Goal: Check status: Check status

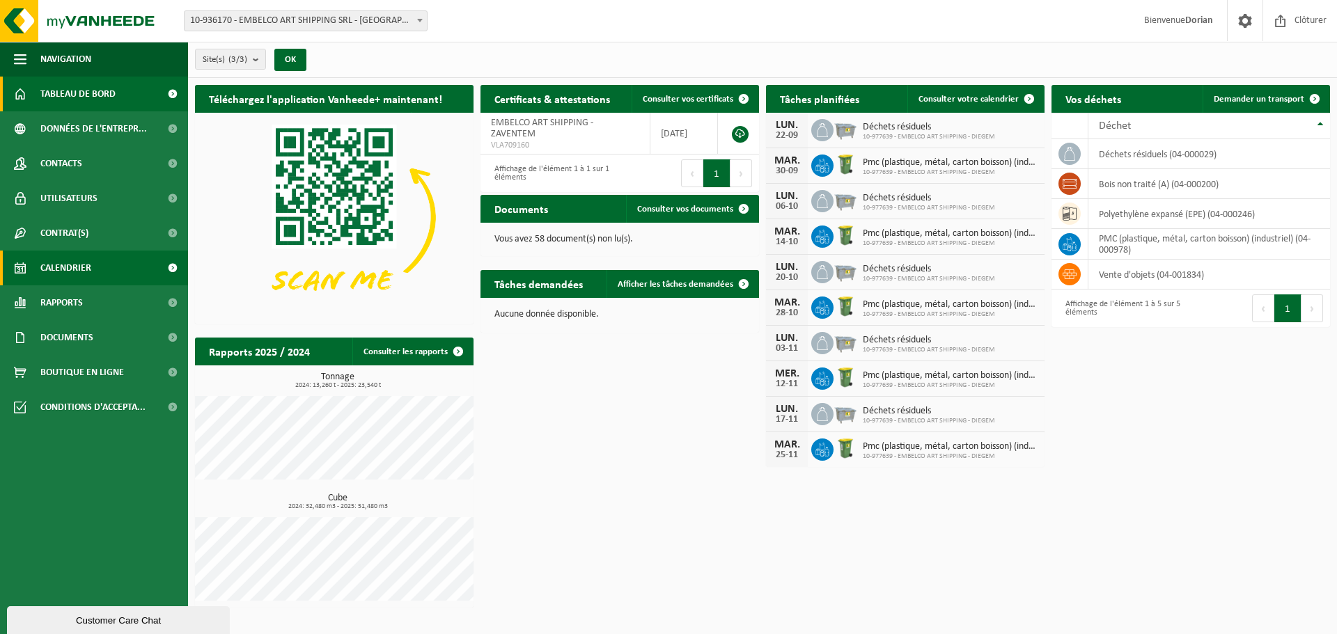
click at [114, 272] on link "Calendrier" at bounding box center [94, 268] width 188 height 35
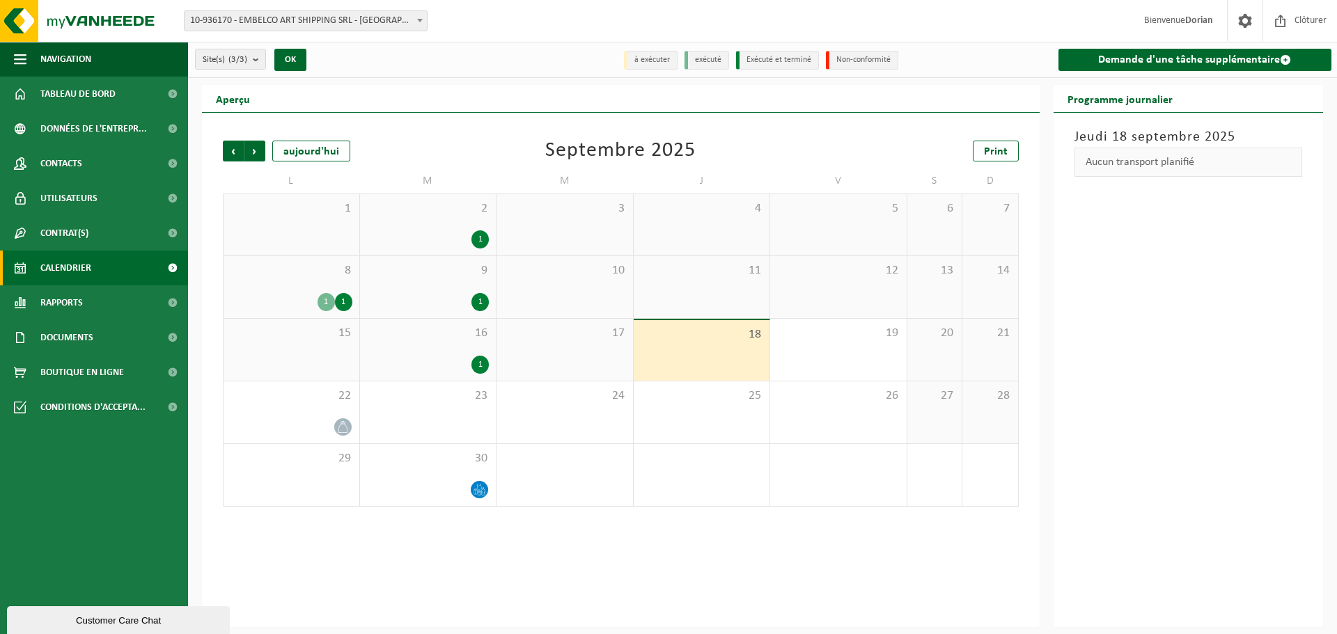
click at [407, 222] on div "2 1" at bounding box center [428, 224] width 136 height 61
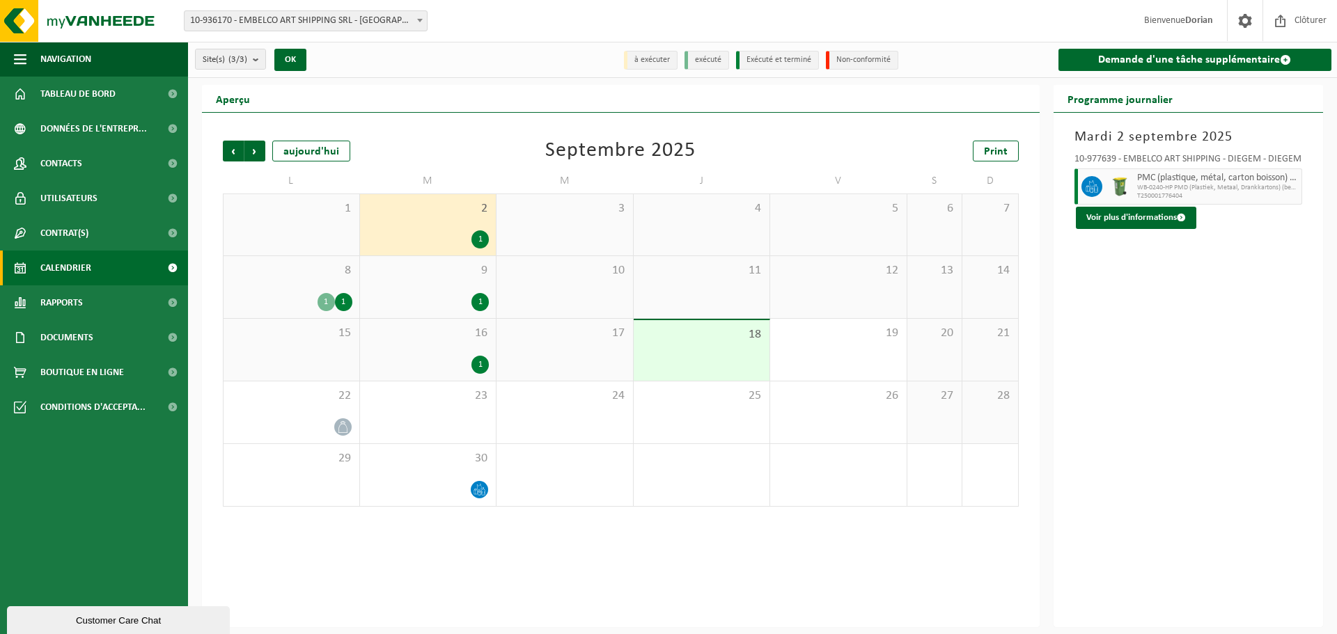
click at [414, 268] on span "9" at bounding box center [428, 270] width 123 height 15
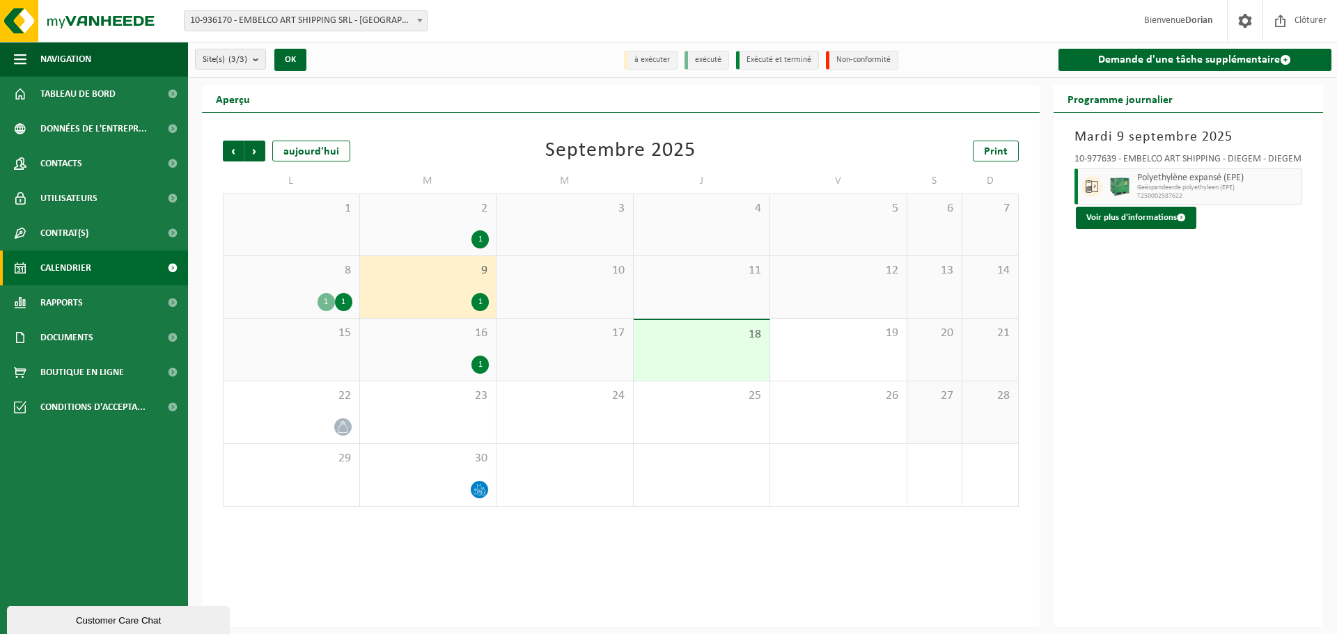
click at [440, 356] on div "1" at bounding box center [428, 365] width 123 height 18
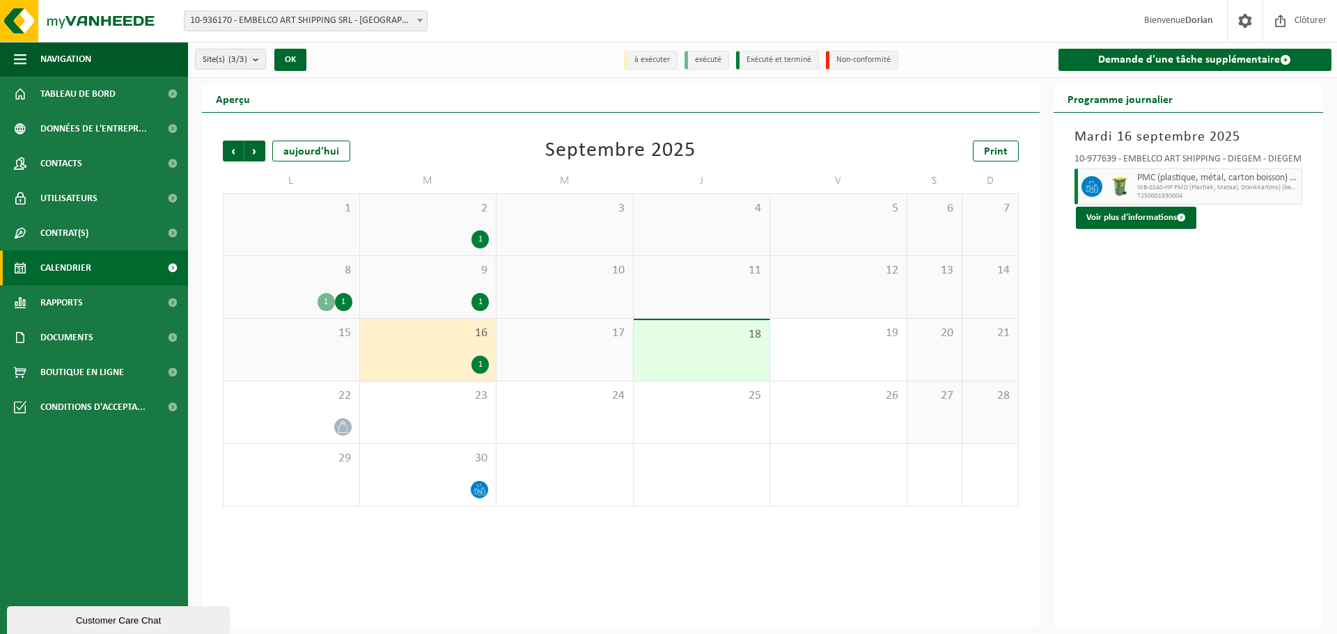
click at [293, 293] on div "1 1" at bounding box center [291, 302] width 122 height 18
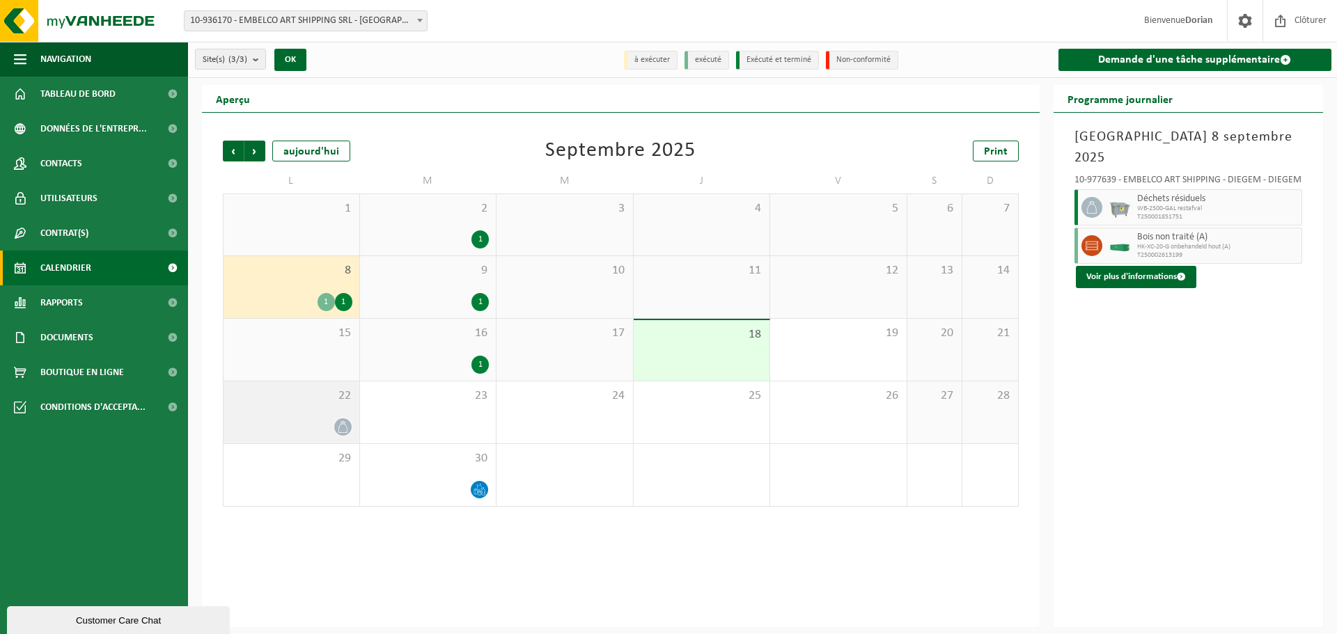
click at [308, 409] on div "22" at bounding box center [291, 413] width 136 height 62
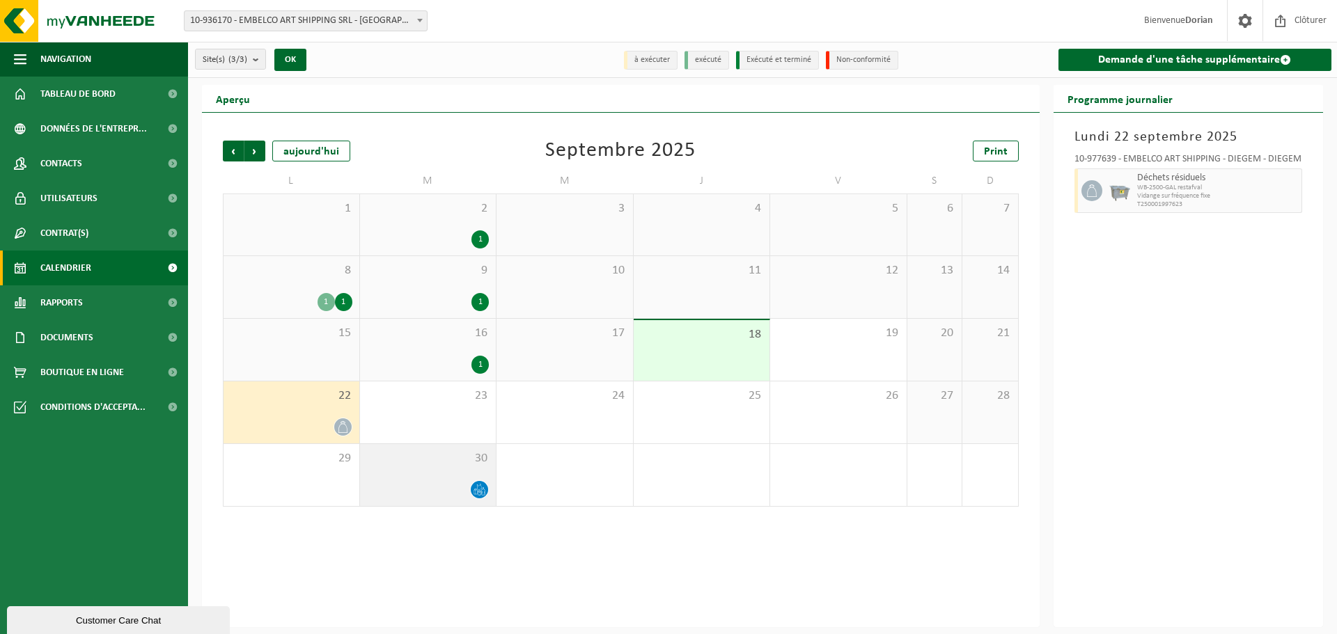
click at [439, 483] on div at bounding box center [428, 489] width 123 height 19
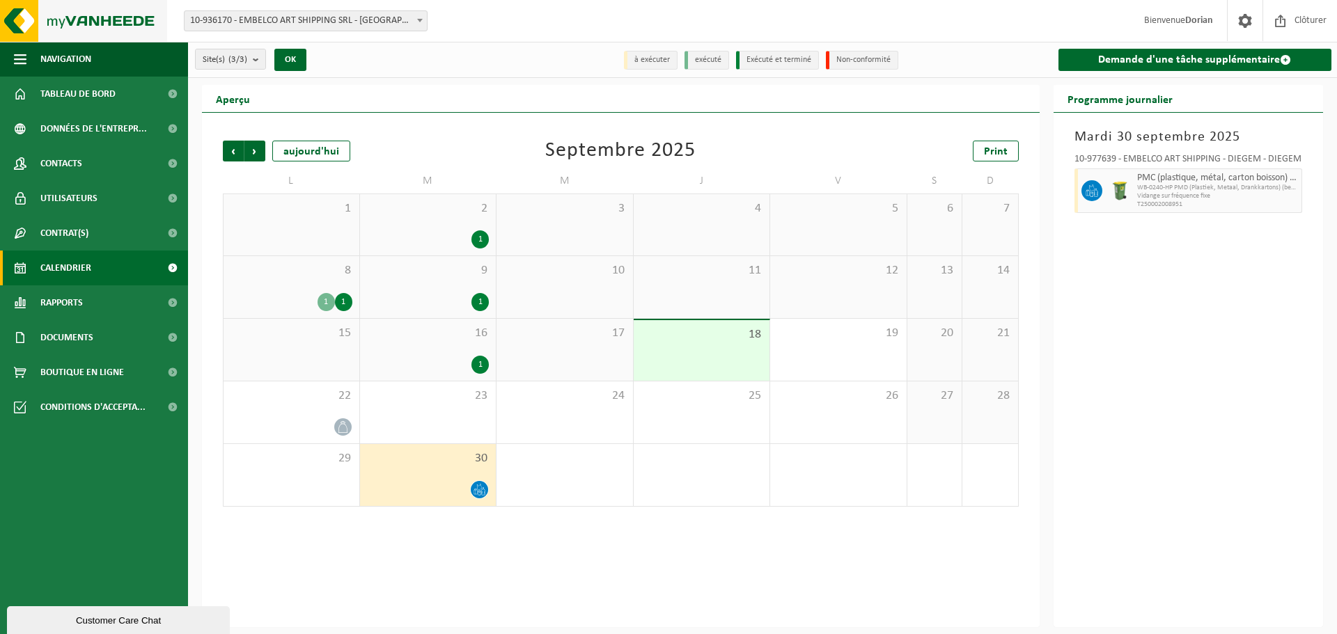
click at [109, 17] on img at bounding box center [83, 21] width 167 height 42
